Goal: Task Accomplishment & Management: Use online tool/utility

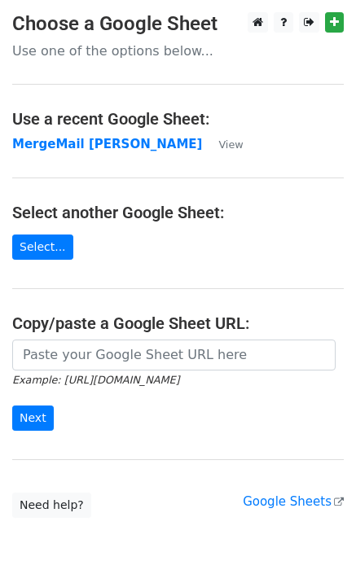
click at [88, 152] on td "MergeMail [PERSON_NAME]" at bounding box center [107, 144] width 190 height 19
click at [89, 150] on strong "MergeMail [PERSON_NAME]" at bounding box center [107, 144] width 190 height 15
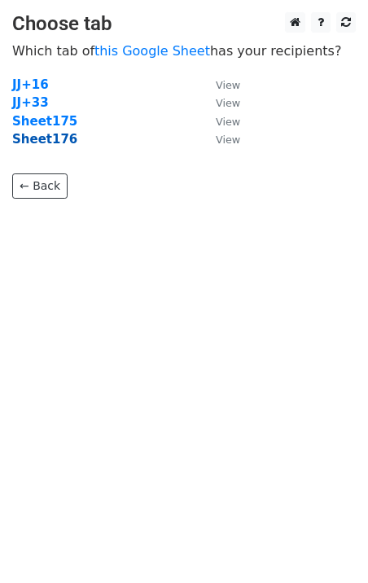
click at [55, 144] on strong "Sheet176" at bounding box center [44, 139] width 65 height 15
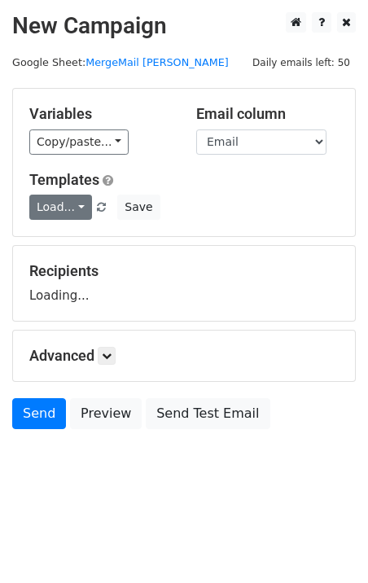
click at [68, 207] on link "Load..." at bounding box center [60, 207] width 63 height 25
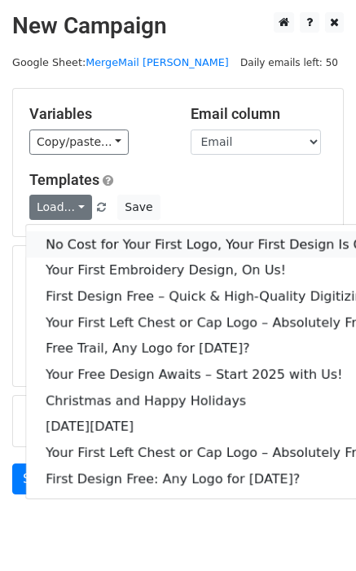
click at [103, 235] on link "No Cost for Your First Logo, Your First Design Is On Us!" at bounding box center [221, 244] width 391 height 26
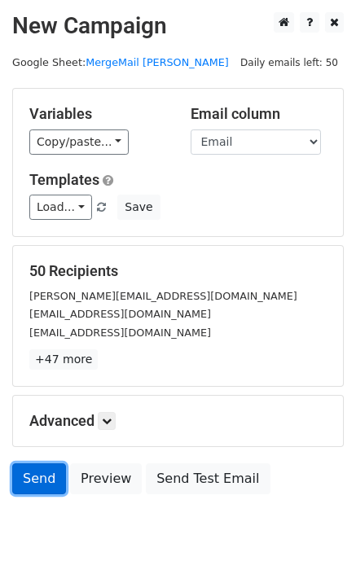
click at [28, 472] on link "Send" at bounding box center [39, 479] width 54 height 31
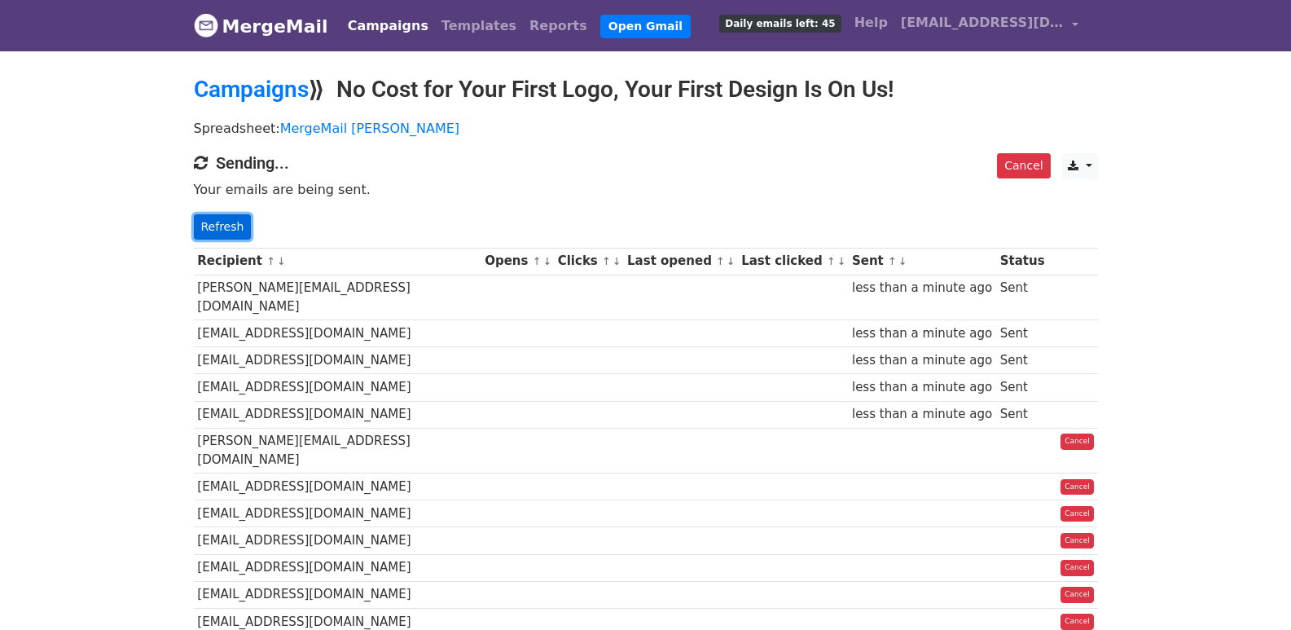
click at [223, 217] on link "Refresh" at bounding box center [223, 226] width 58 height 25
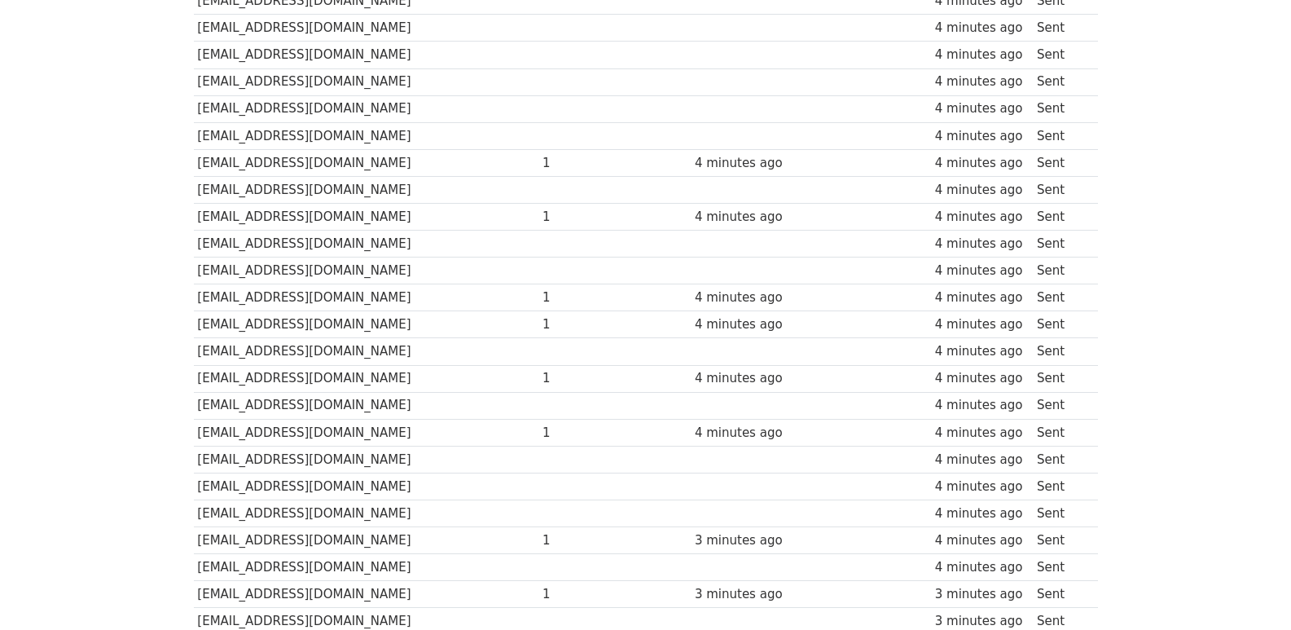
scroll to position [1134, 0]
